Goal: Check status: Check status

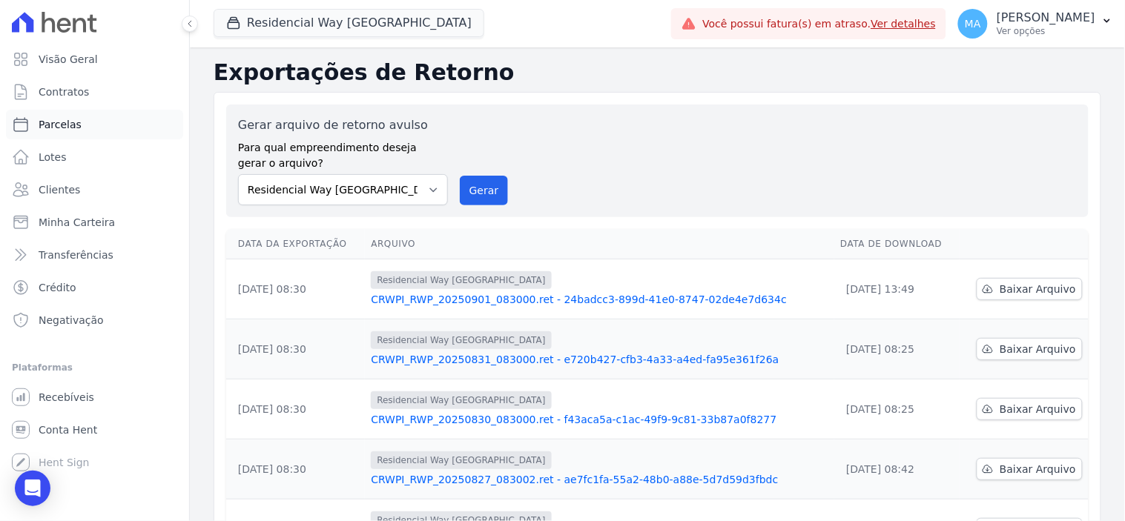
click at [65, 128] on span "Parcelas" at bounding box center [60, 124] width 43 height 15
select select
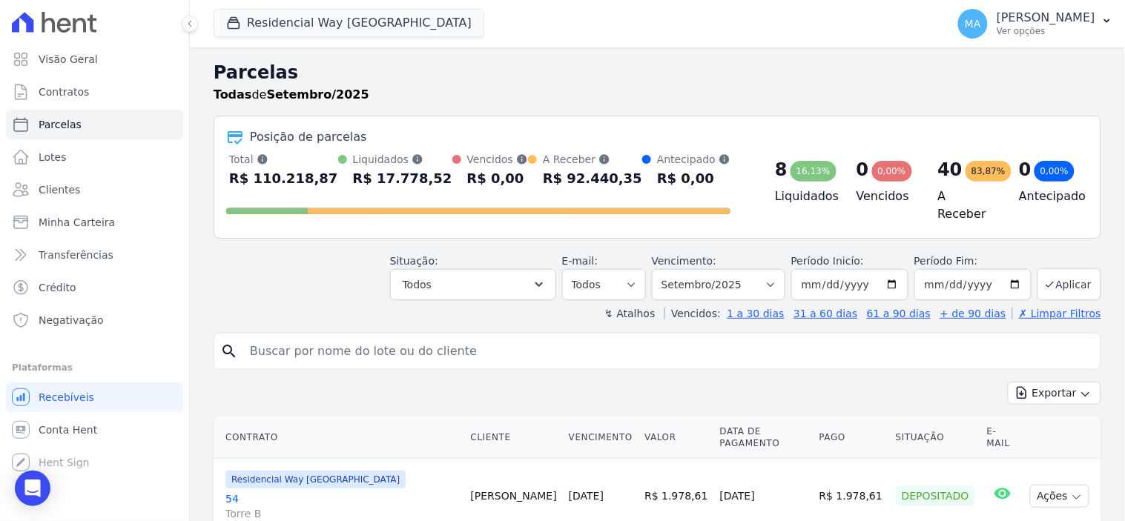
click at [358, 344] on input "search" at bounding box center [667, 352] width 853 height 30
type input "142"
select select
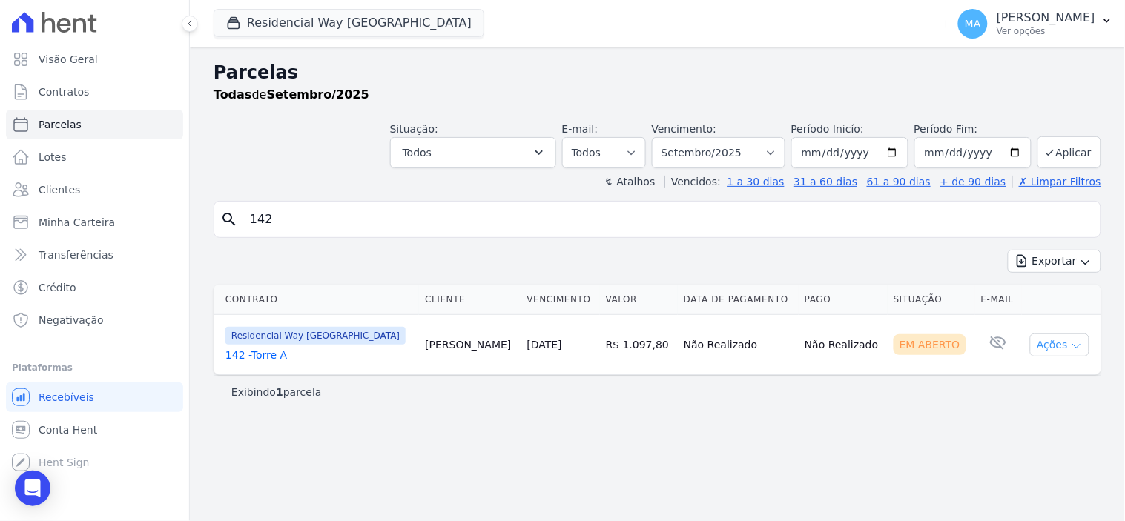
click at [1079, 350] on icon "button" at bounding box center [1077, 346] width 12 height 12
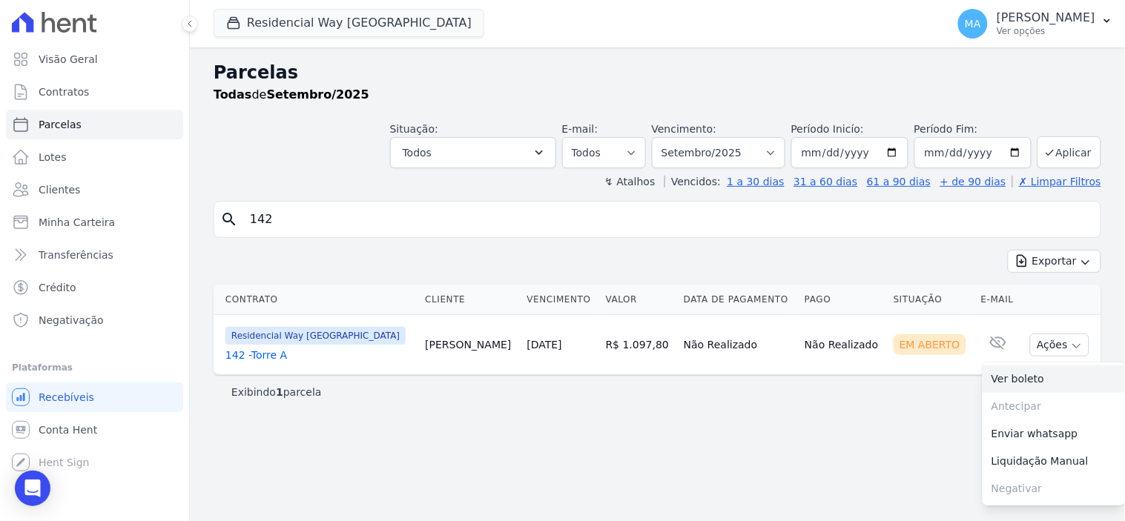
click at [1031, 377] on link "Ver boleto" at bounding box center [1053, 379] width 142 height 27
click at [393, 423] on div "Parcelas Todas de Setembro/2025 Situação: Agendado Em Aberto Pago Processando C…" at bounding box center [657, 284] width 935 height 474
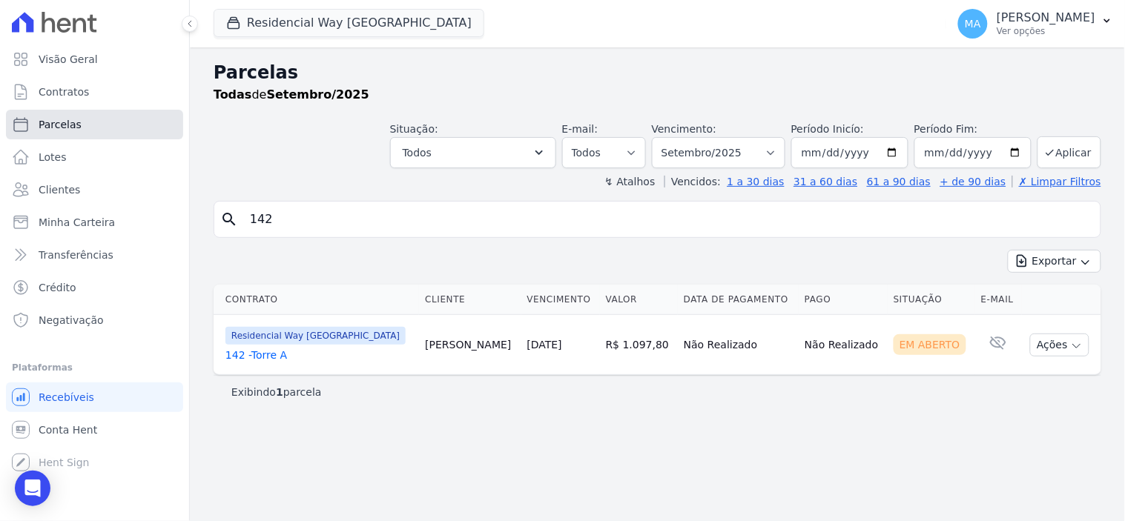
click at [63, 126] on span "Parcelas" at bounding box center [60, 124] width 43 height 15
select select
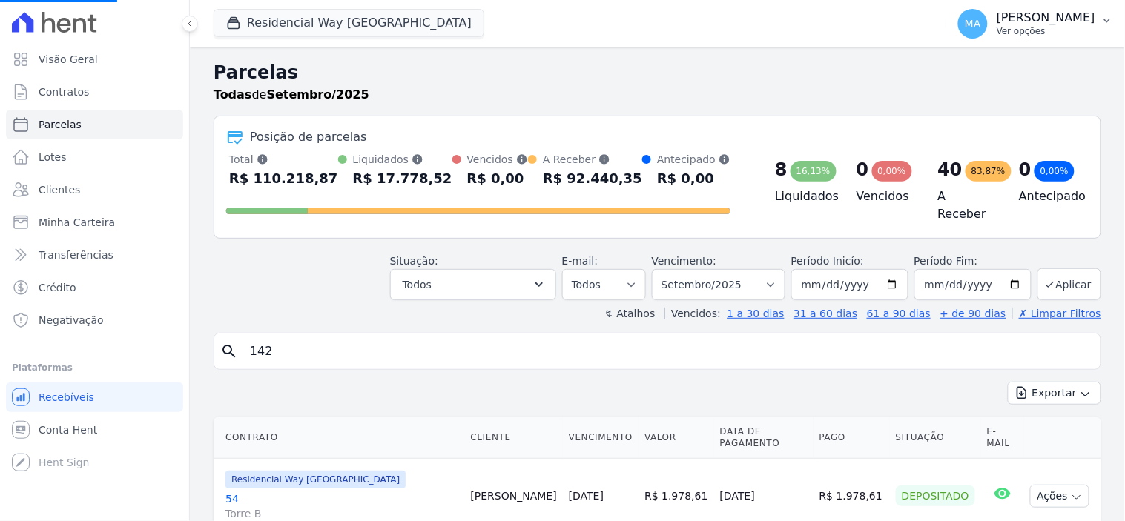
select select
